Goal: Task Accomplishment & Management: Manage account settings

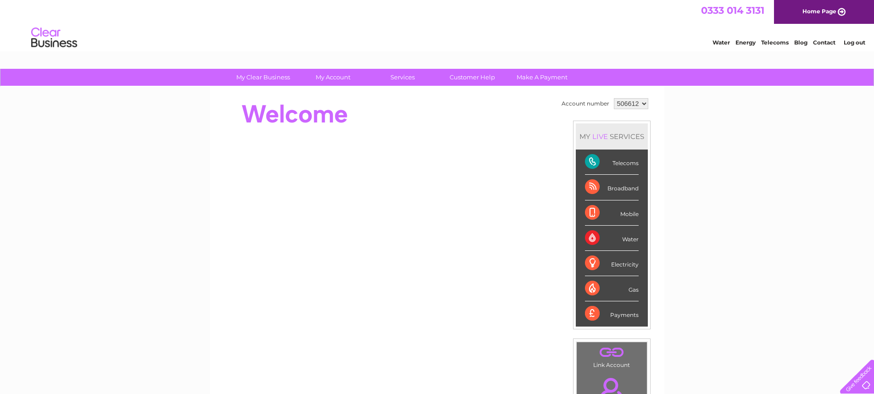
click at [850, 42] on link "Log out" at bounding box center [855, 42] width 22 height 7
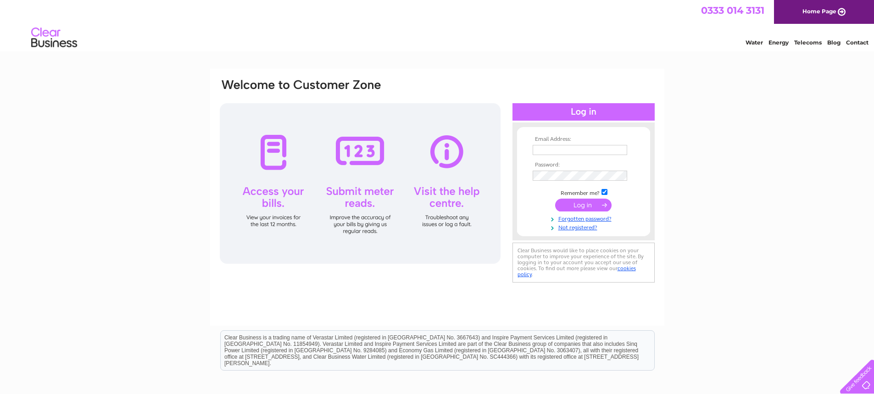
click at [560, 146] on input "text" at bounding box center [580, 150] width 95 height 10
type input "mariecallaghan67@hotmail.co.uk"
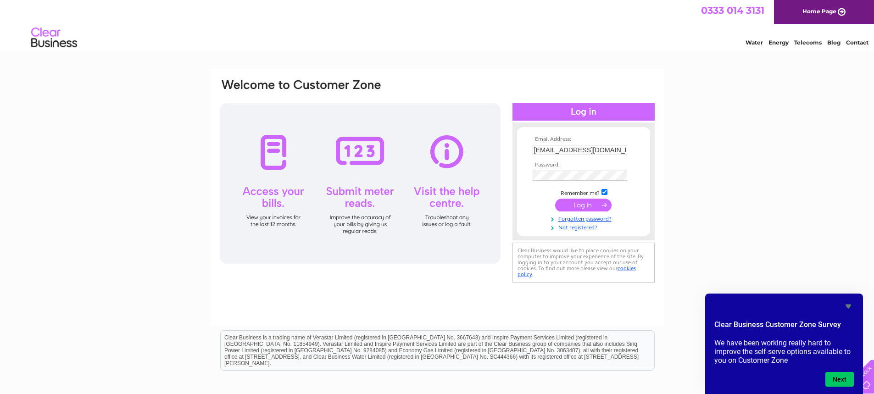
click at [572, 206] on input "submit" at bounding box center [583, 205] width 56 height 13
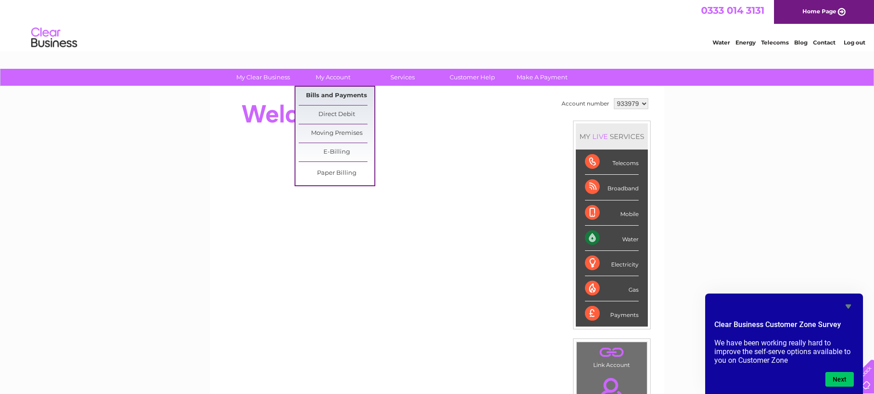
click at [323, 94] on link "Bills and Payments" at bounding box center [337, 96] width 76 height 18
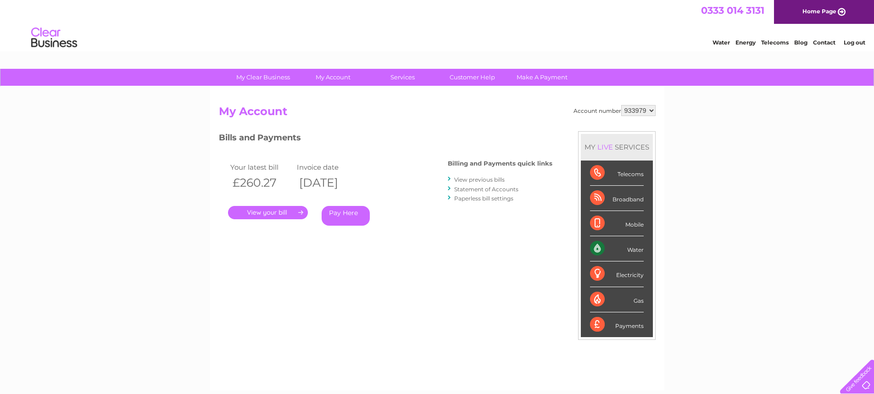
click at [479, 178] on link "View previous bills" at bounding box center [479, 179] width 50 height 7
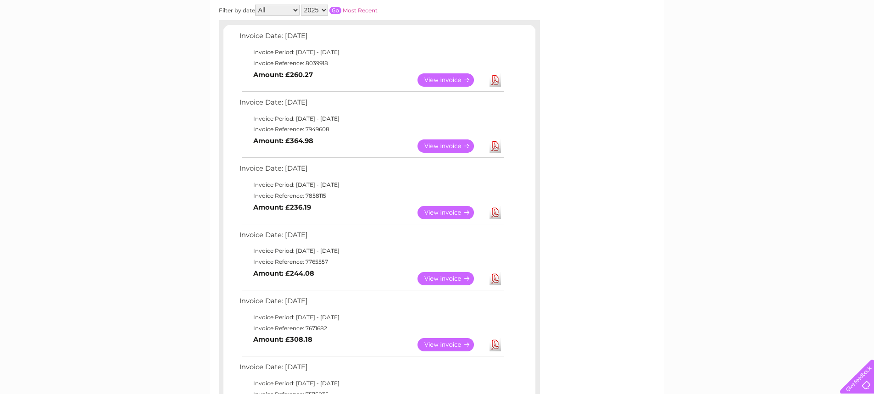
scroll to position [173, 0]
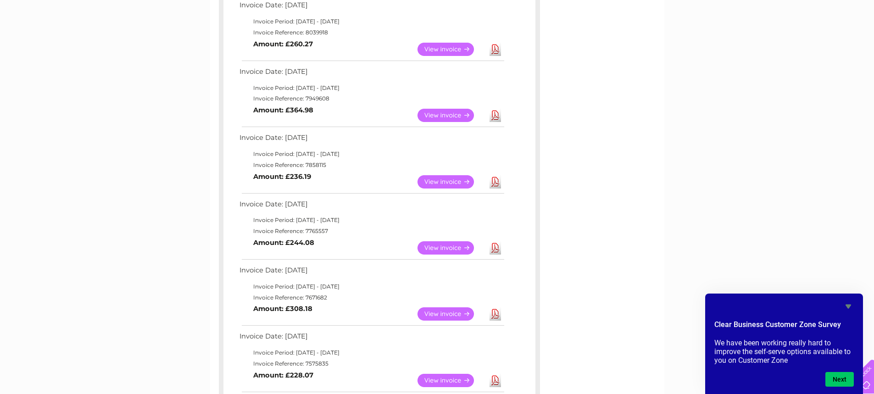
click at [460, 245] on link "View" at bounding box center [451, 247] width 67 height 13
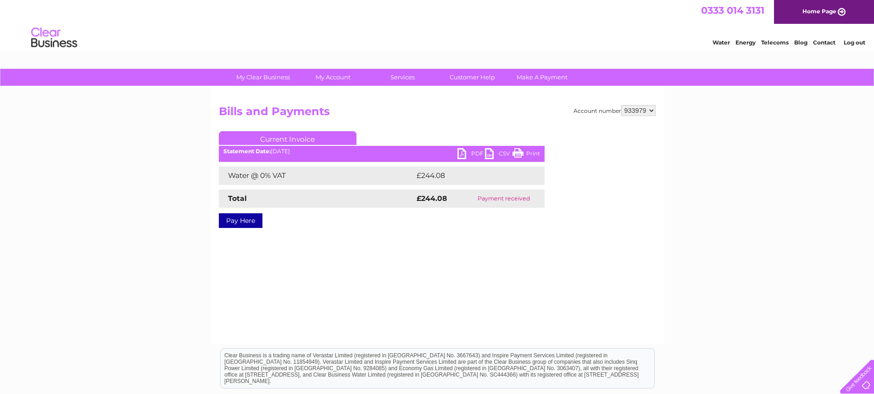
click at [463, 154] on link "PDF" at bounding box center [471, 154] width 28 height 13
click at [466, 153] on link "PDF" at bounding box center [471, 154] width 28 height 13
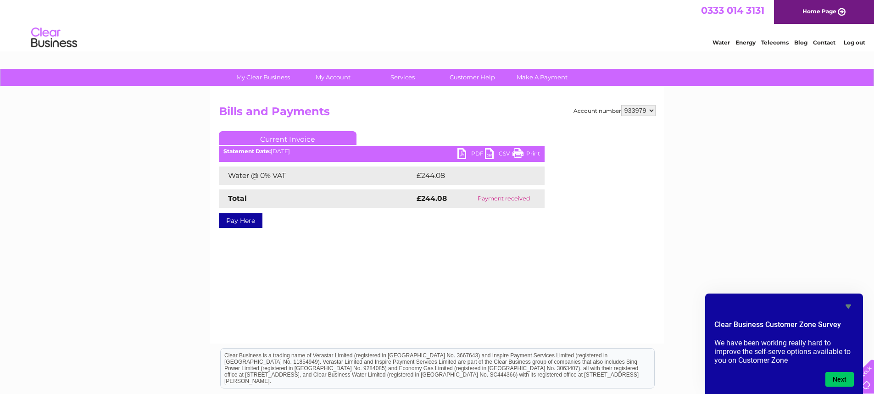
drag, startPoint x: 850, startPoint y: 301, endPoint x: 838, endPoint y: 296, distance: 12.8
click at [850, 301] on icon "Hide survey" at bounding box center [848, 306] width 11 height 11
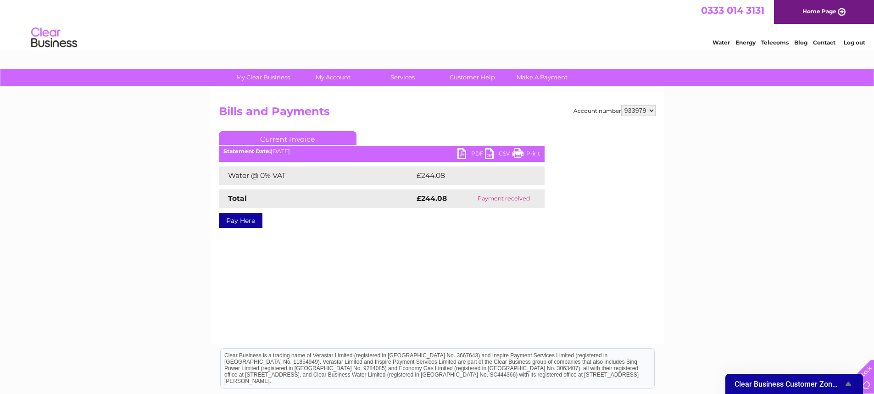
click at [463, 153] on link "PDF" at bounding box center [471, 154] width 28 height 13
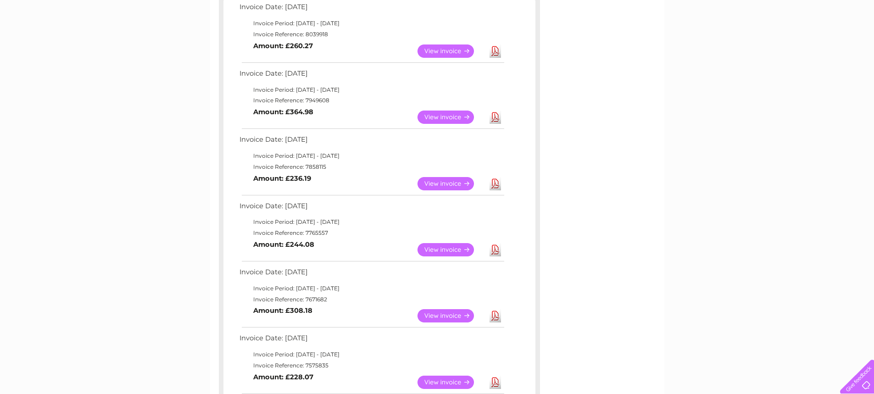
click at [452, 183] on link "View" at bounding box center [451, 183] width 67 height 13
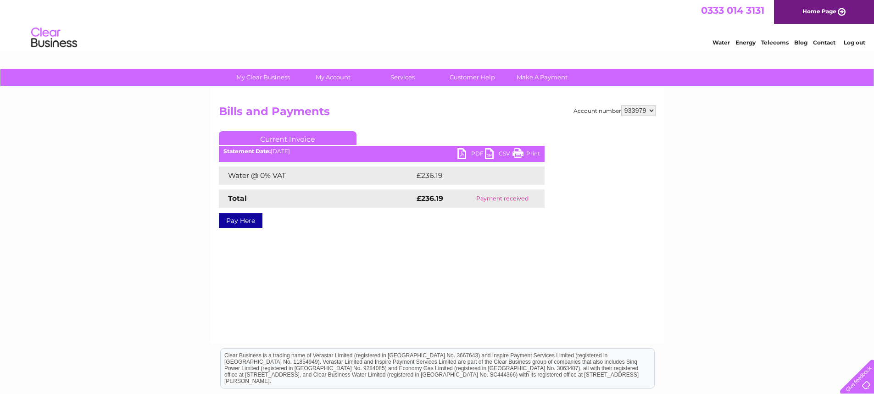
click at [465, 156] on link "PDF" at bounding box center [471, 154] width 28 height 13
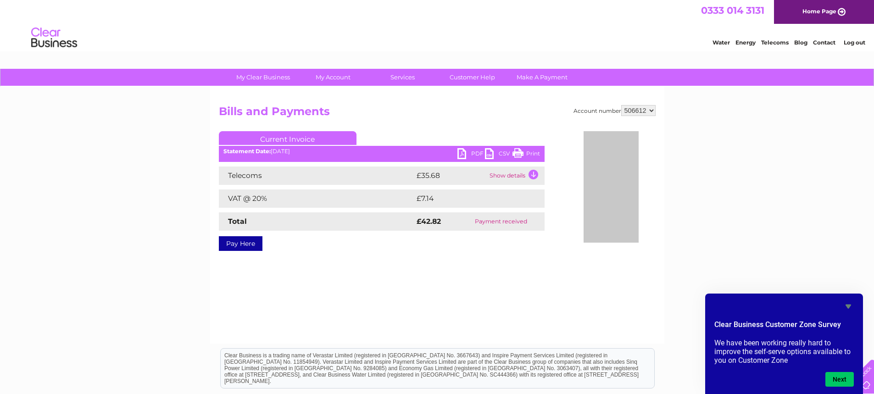
click at [832, 13] on link "Home Page" at bounding box center [824, 12] width 100 height 24
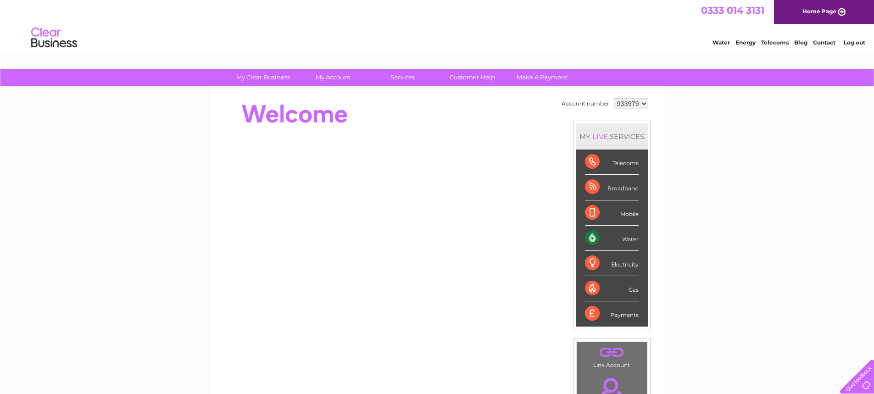
click at [639, 104] on select "933979" at bounding box center [631, 103] width 34 height 11
click at [854, 43] on link "Log out" at bounding box center [855, 42] width 22 height 7
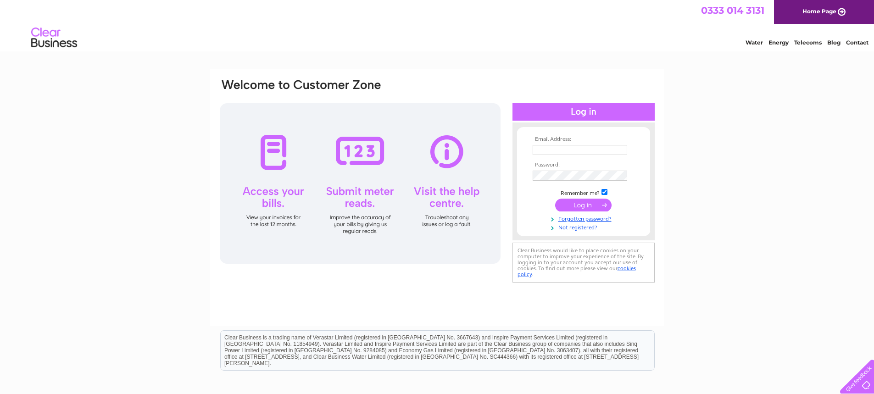
click at [559, 156] on tbody "Email Address: Password: Remember me? Forgotten password?" at bounding box center [583, 183] width 106 height 95
click at [562, 153] on input "text" at bounding box center [580, 150] width 95 height 11
type input "[EMAIL_ADDRESS][DOMAIN_NAME]"
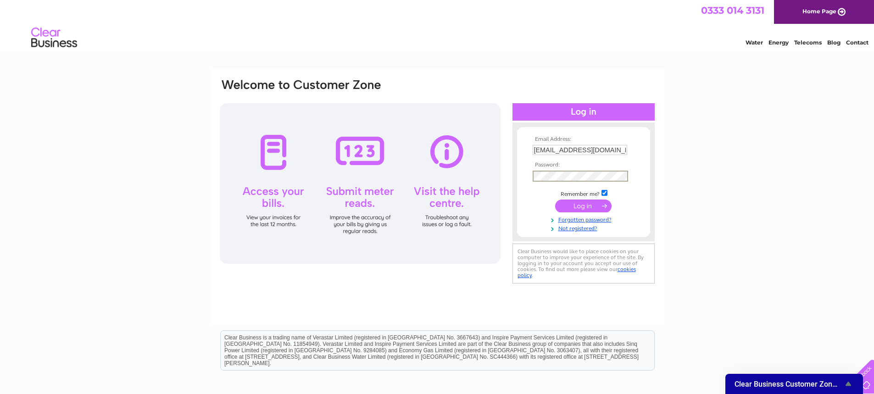
click at [582, 204] on input "submit" at bounding box center [583, 206] width 56 height 13
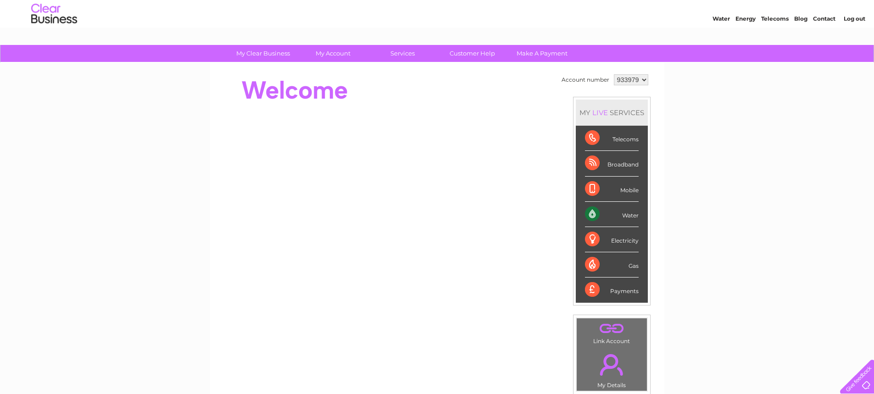
scroll to position [11, 0]
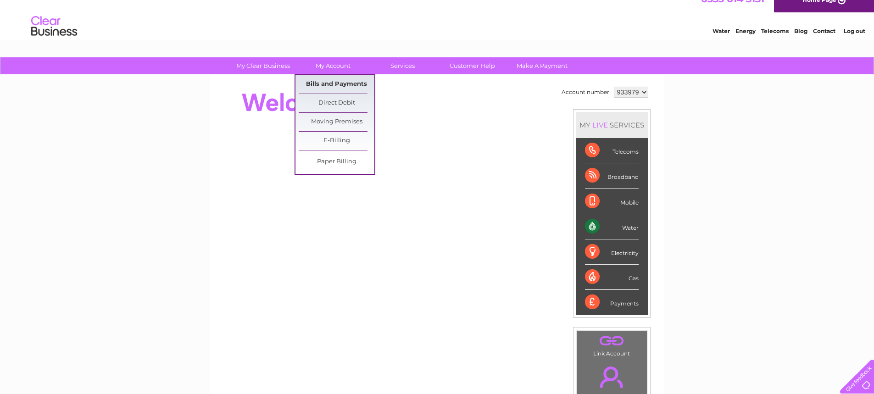
click at [325, 83] on link "Bills and Payments" at bounding box center [337, 84] width 76 height 18
click at [330, 83] on link "Bills and Payments" at bounding box center [337, 84] width 76 height 18
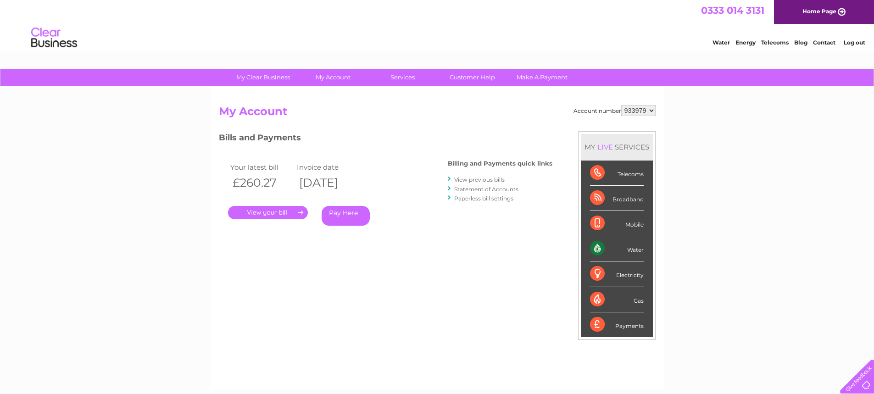
click at [463, 181] on link "View previous bills" at bounding box center [479, 179] width 50 height 7
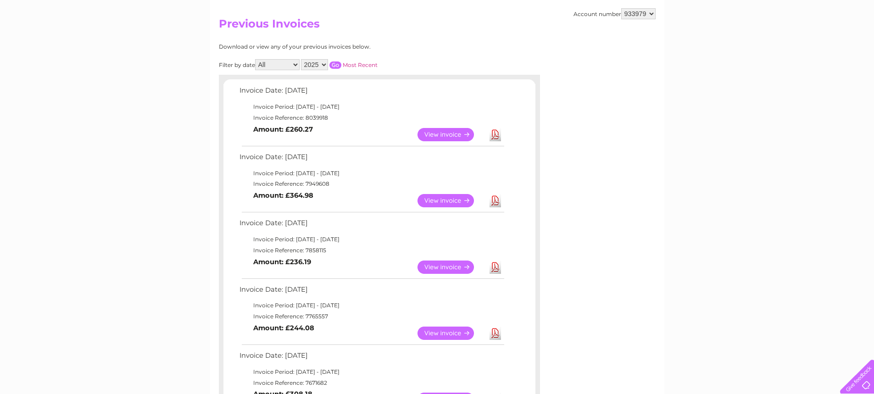
scroll to position [95, 0]
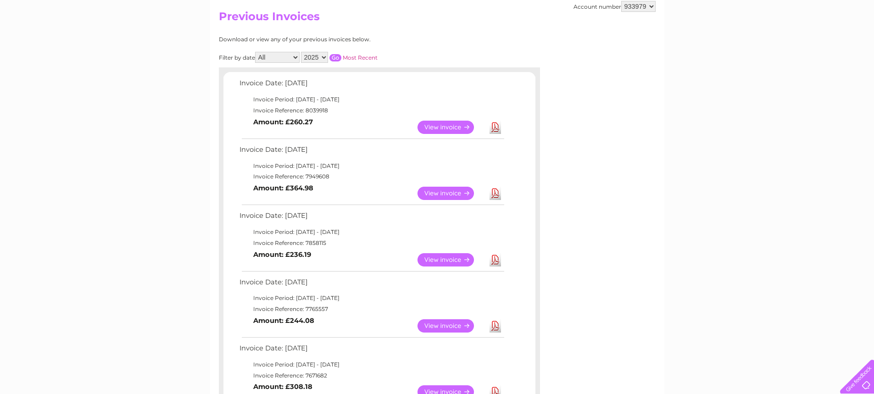
click at [465, 258] on link "View" at bounding box center [451, 259] width 67 height 13
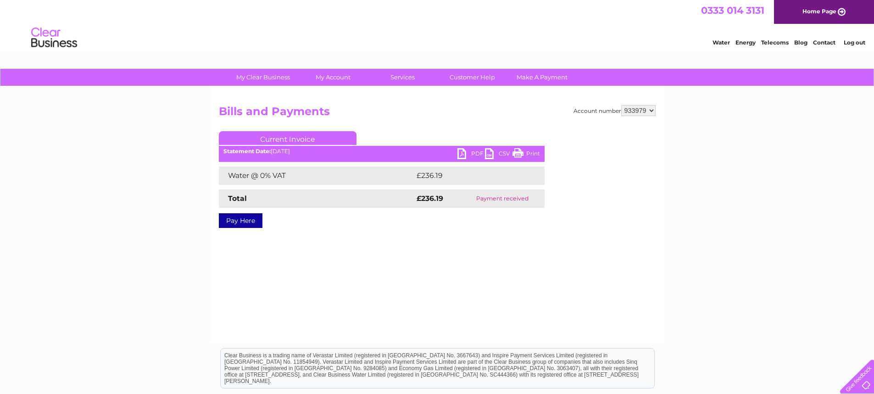
click at [463, 156] on link "PDF" at bounding box center [471, 154] width 28 height 13
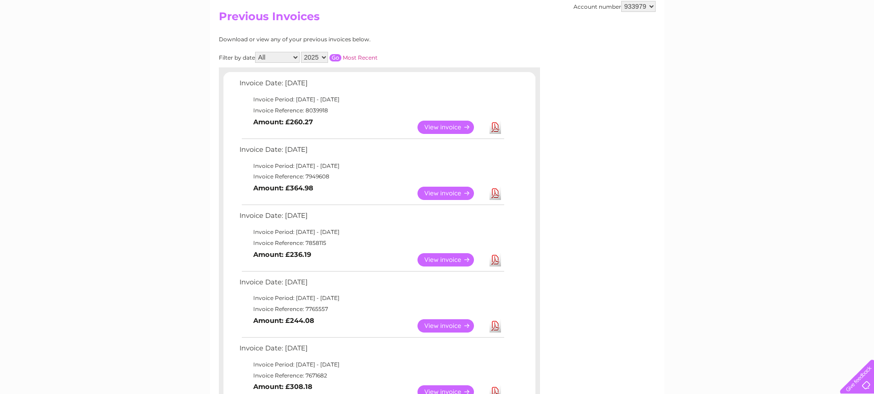
scroll to position [95, 0]
click at [445, 189] on link "View" at bounding box center [451, 193] width 67 height 13
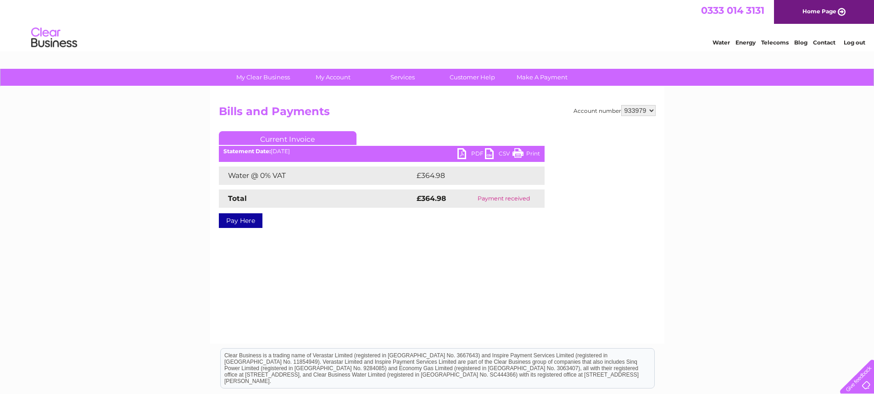
click at [464, 154] on link "PDF" at bounding box center [471, 154] width 28 height 13
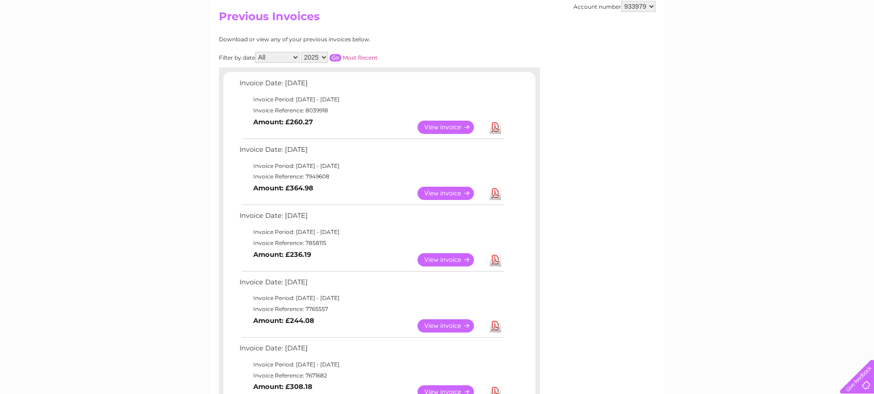
click at [455, 121] on link "View" at bounding box center [451, 127] width 67 height 13
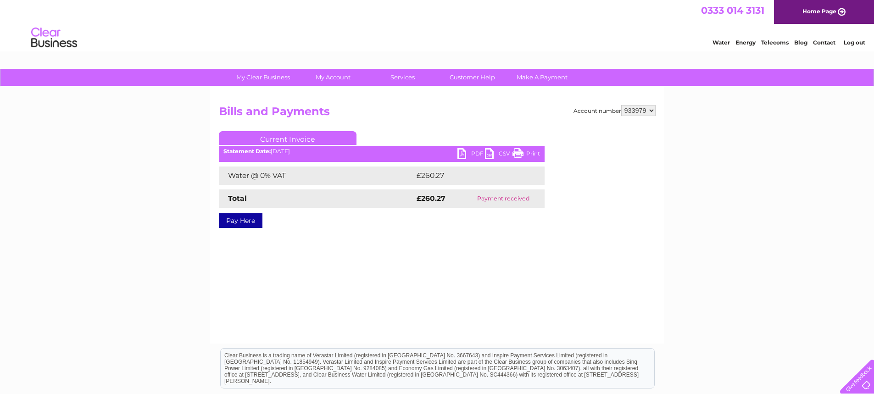
click at [466, 153] on link "PDF" at bounding box center [471, 154] width 28 height 13
